Goal: Task Accomplishment & Management: Use online tool/utility

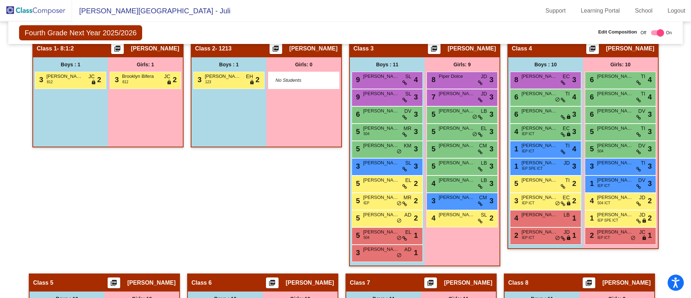
scroll to position [314, 0]
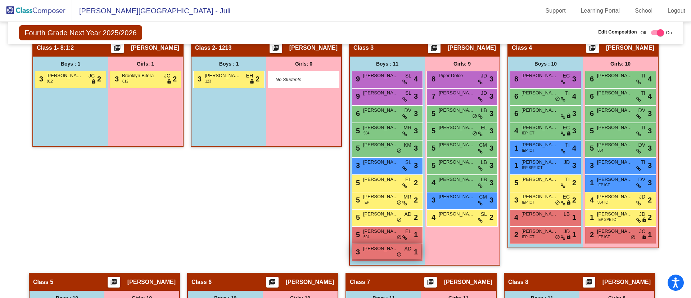
click at [385, 252] on div "3 [PERSON_NAME] AD lock do_not_disturb_alt 1" at bounding box center [386, 251] width 69 height 15
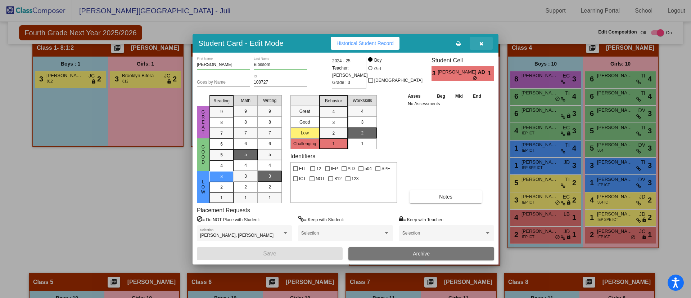
click at [483, 44] on icon "button" at bounding box center [482, 43] width 4 height 5
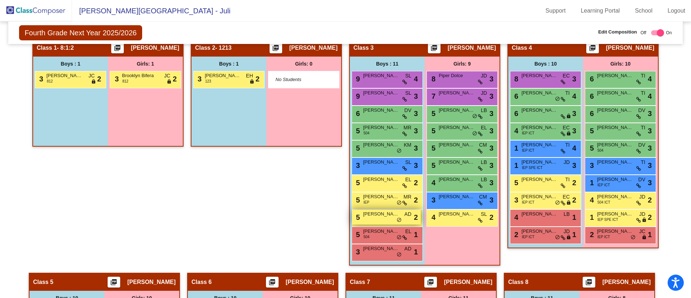
click at [375, 222] on div "5 [PERSON_NAME] AD lock do_not_disturb_alt 2" at bounding box center [386, 217] width 69 height 15
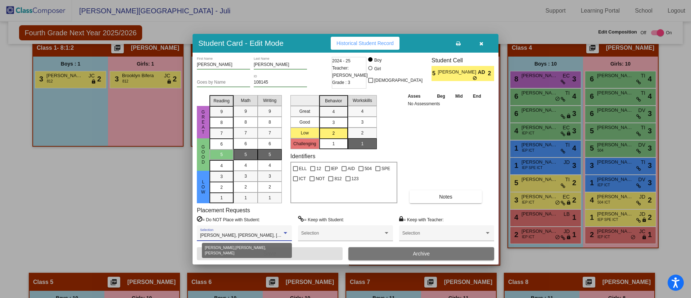
click at [286, 233] on div at bounding box center [286, 233] width 4 height 2
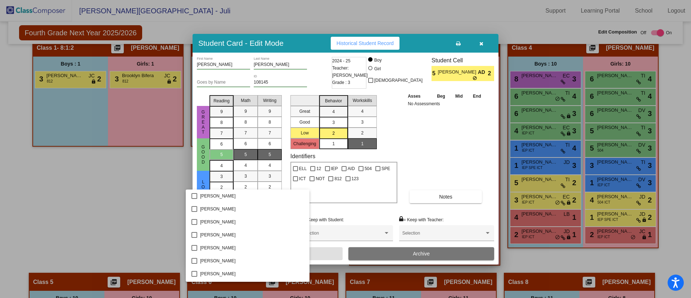
scroll to position [129, 0]
click at [346, 211] on div at bounding box center [345, 149] width 691 height 298
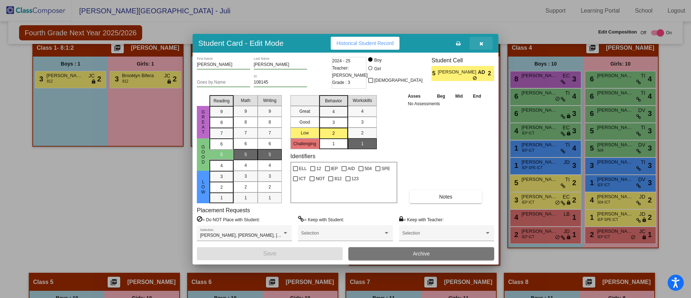
click at [480, 45] on icon "button" at bounding box center [482, 43] width 4 height 5
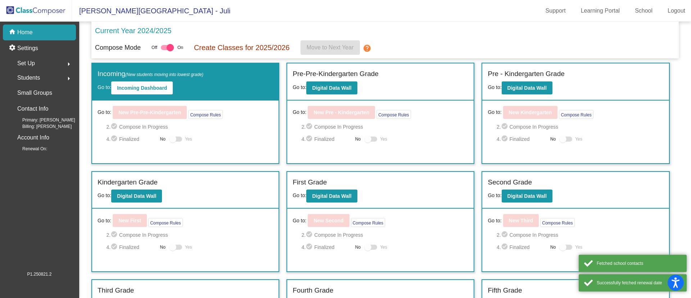
scroll to position [128, 0]
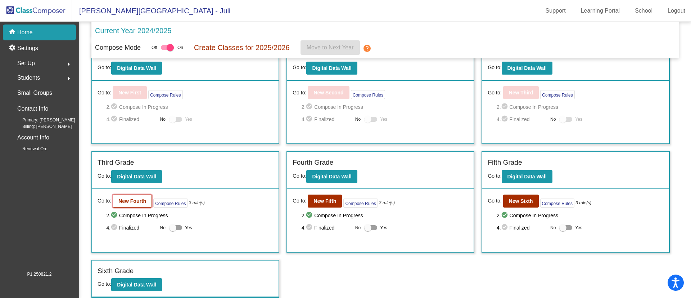
click at [134, 204] on button "New Fourth" at bounding box center [132, 200] width 39 height 13
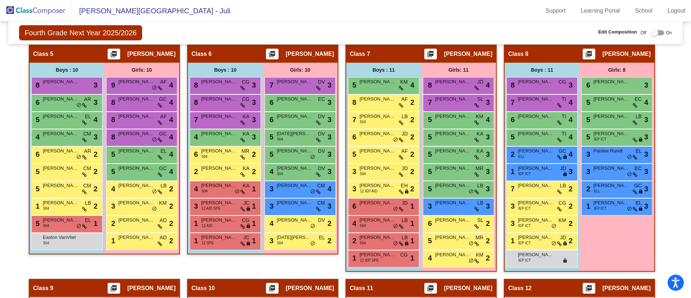
scroll to position [542, 0]
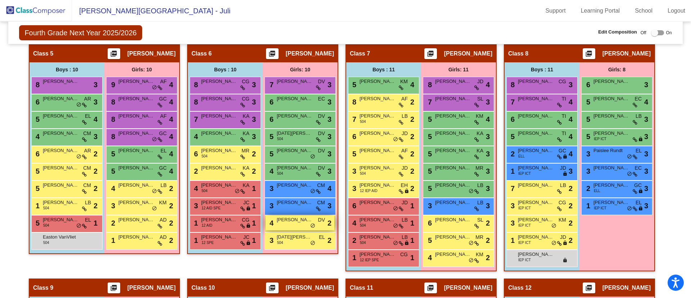
click at [292, 224] on div "4 Amelia Rosato DV lock do_not_disturb_alt 2" at bounding box center [300, 222] width 69 height 15
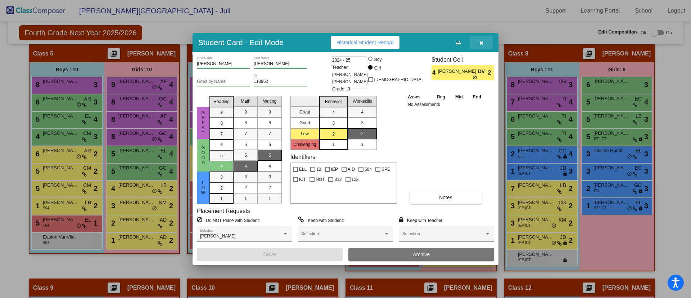
click at [482, 41] on icon "button" at bounding box center [482, 42] width 4 height 5
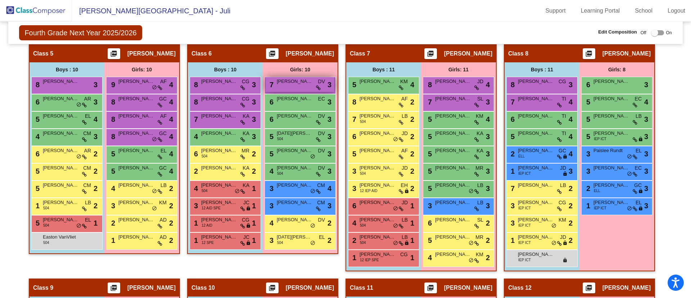
click at [296, 85] on span "[PERSON_NAME]" at bounding box center [295, 81] width 36 height 7
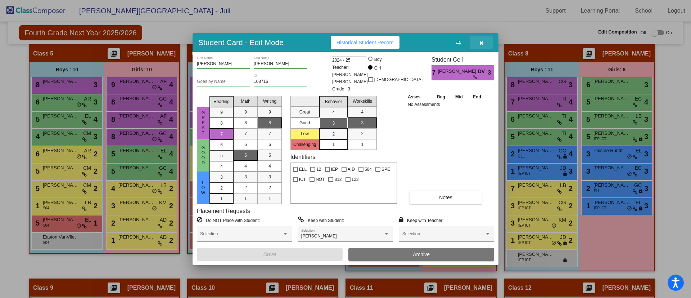
click at [482, 41] on icon "button" at bounding box center [482, 42] width 4 height 5
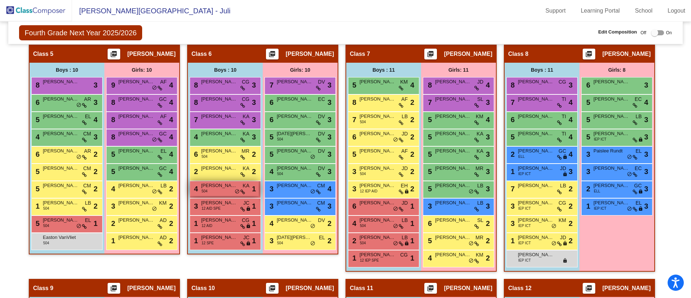
scroll to position [541, 0]
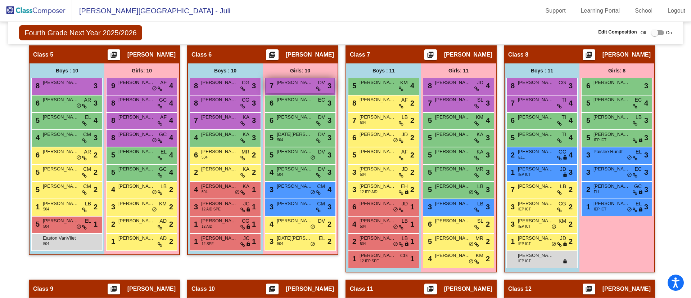
click at [298, 83] on span "[PERSON_NAME]" at bounding box center [295, 82] width 36 height 7
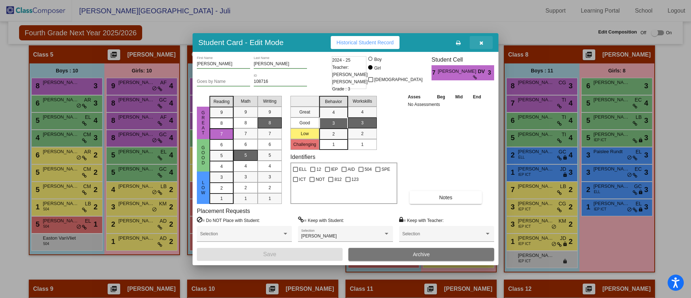
click at [482, 45] on icon "button" at bounding box center [482, 42] width 4 height 5
